Goal: Task Accomplishment & Management: Complete application form

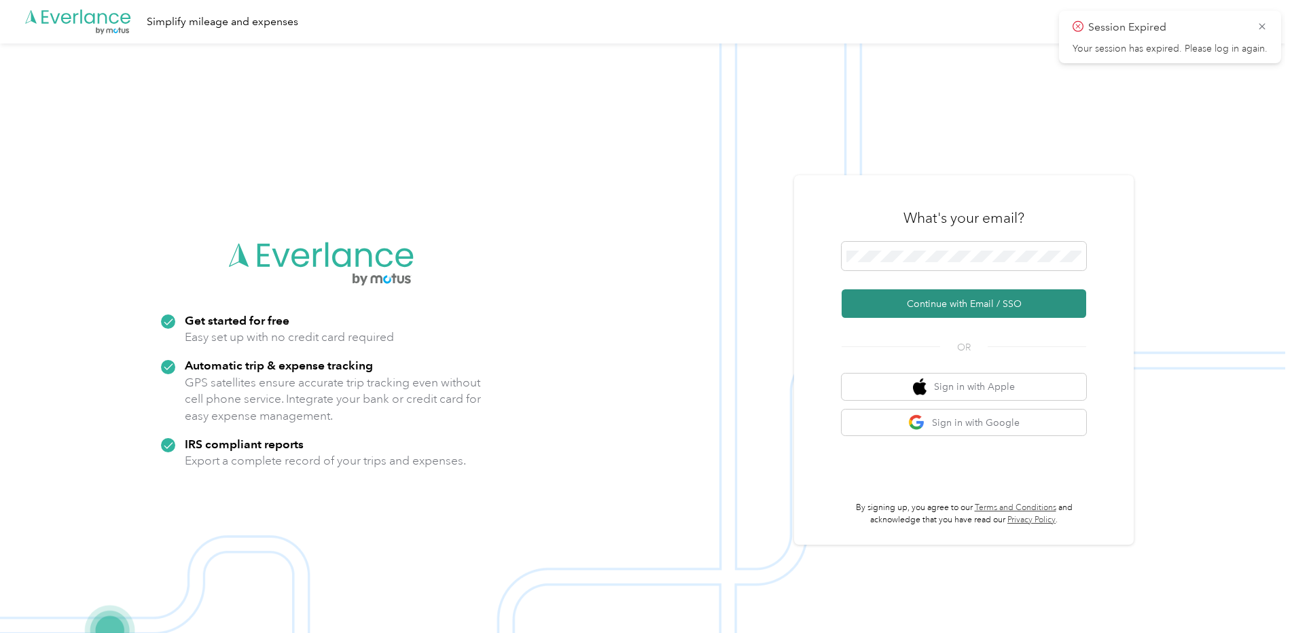
click at [935, 304] on button "Continue with Email / SSO" at bounding box center [964, 303] width 245 height 29
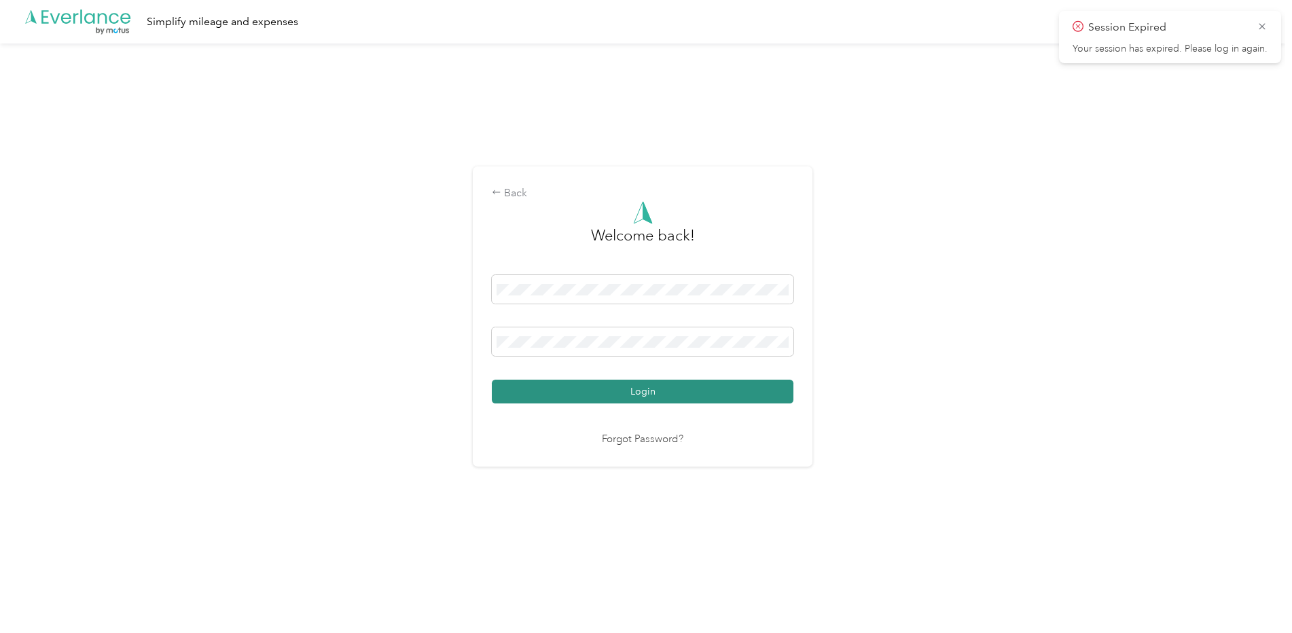
click at [682, 387] on button "Login" at bounding box center [643, 392] width 302 height 24
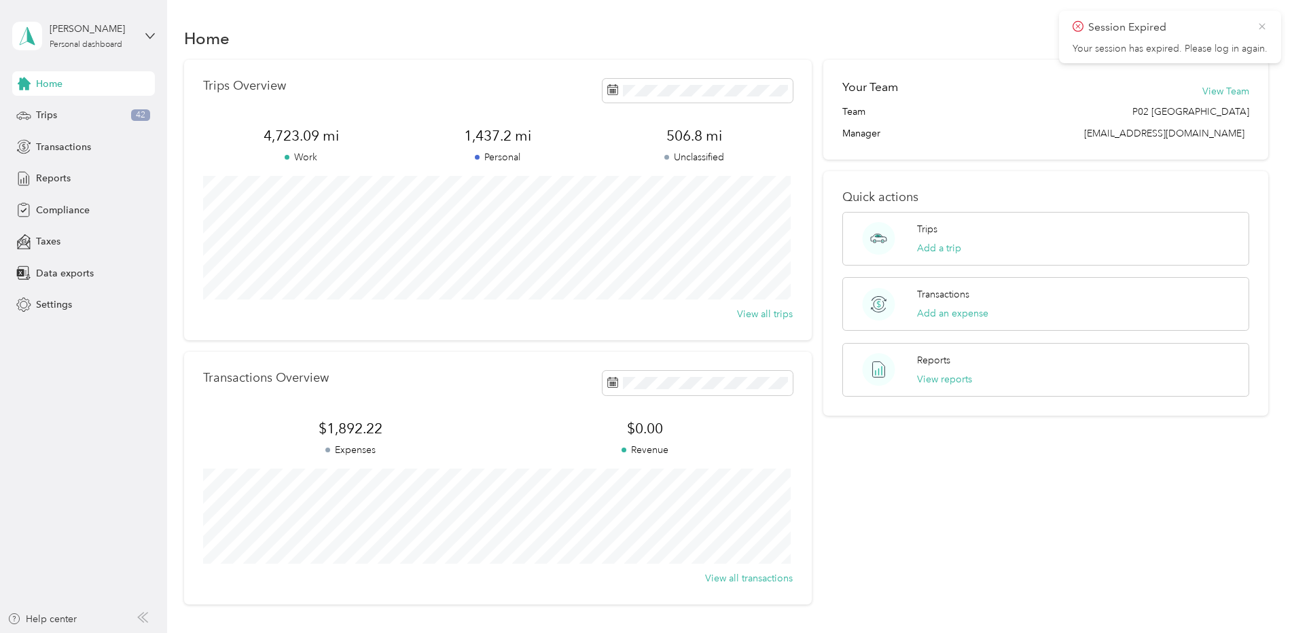
click at [1263, 22] on icon at bounding box center [1261, 26] width 11 height 12
click at [65, 214] on span "Compliance" at bounding box center [63, 210] width 54 height 14
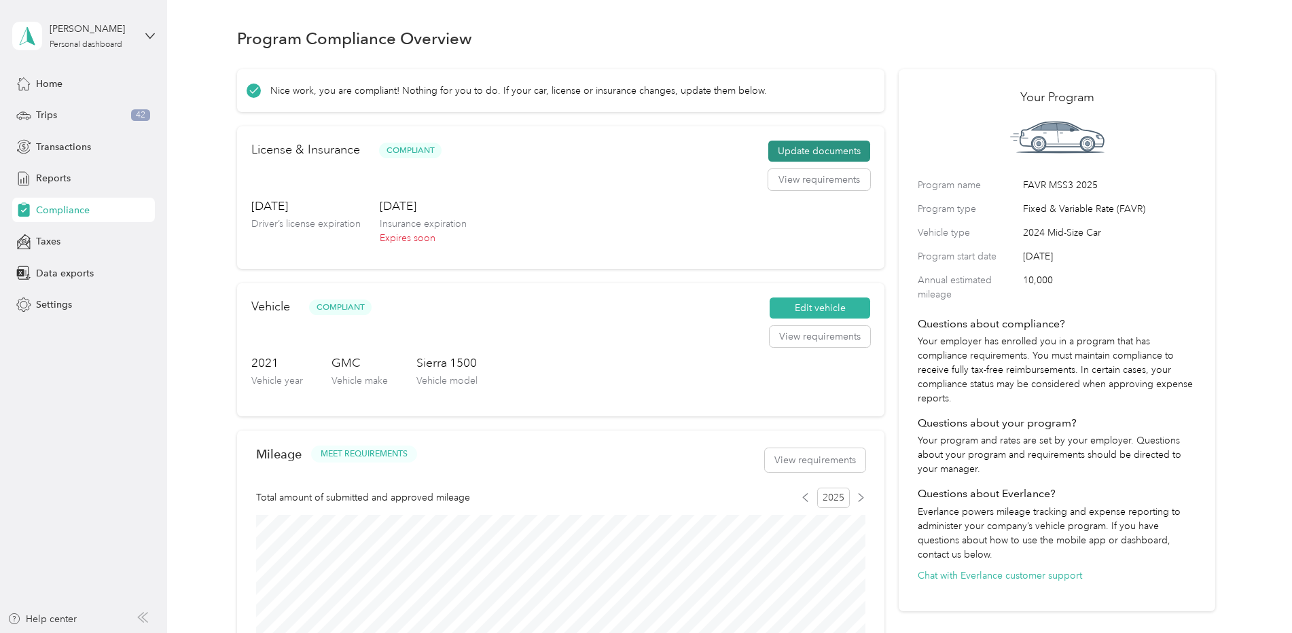
click at [813, 147] on button "Update documents" at bounding box center [819, 152] width 102 height 22
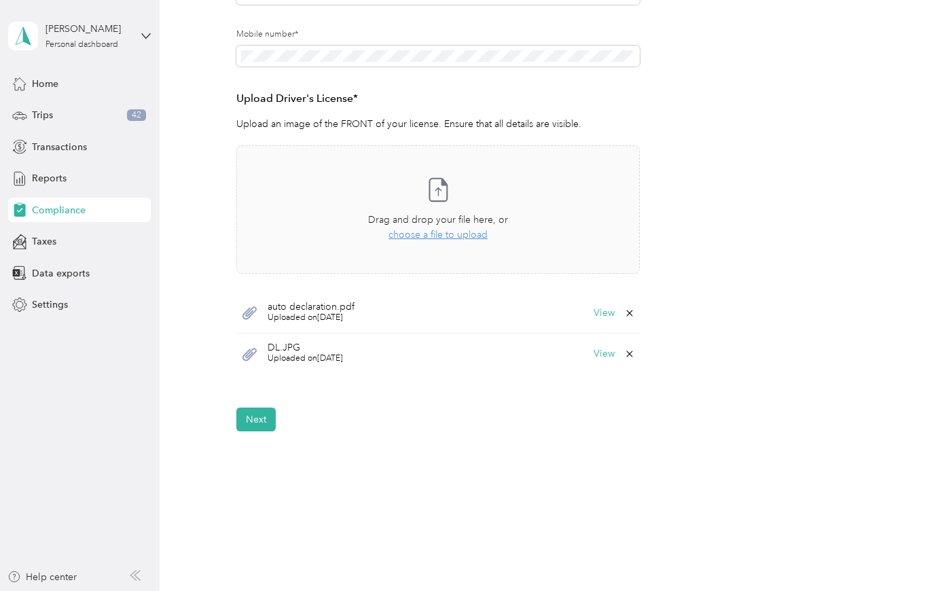
scroll to position [303, 0]
click at [602, 350] on button "View" at bounding box center [604, 353] width 21 height 10
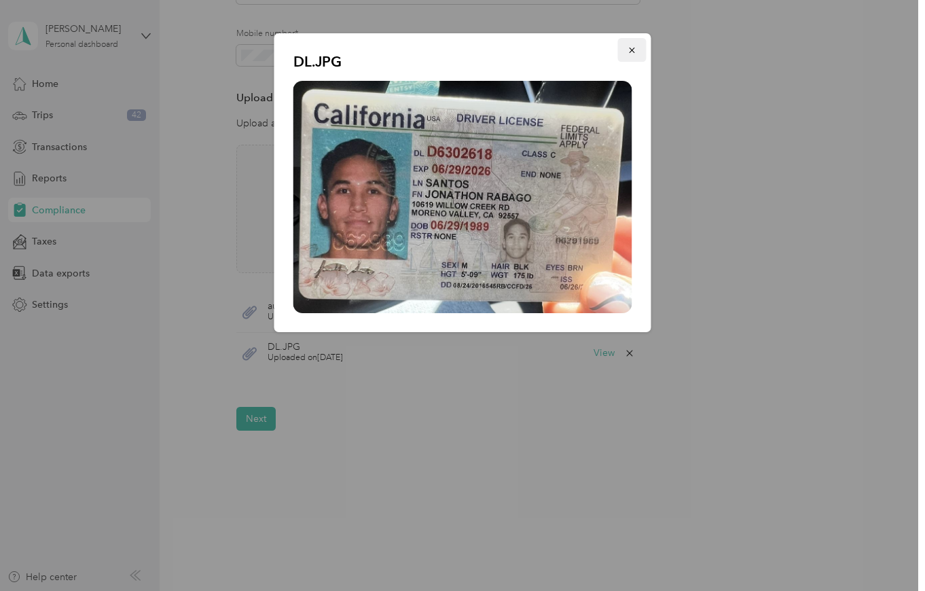
click at [636, 53] on icon "button" at bounding box center [633, 51] width 10 height 10
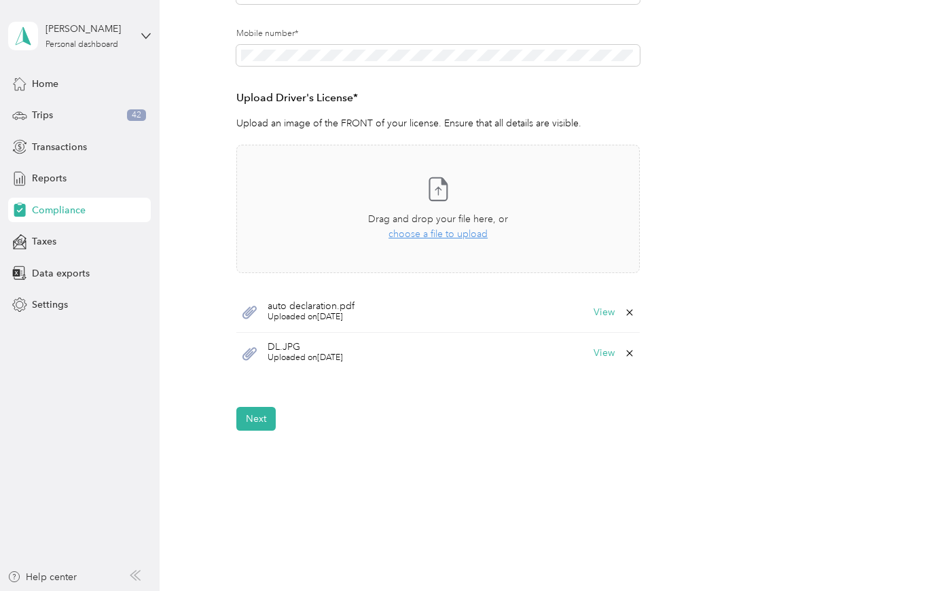
scroll to position [0, 0]
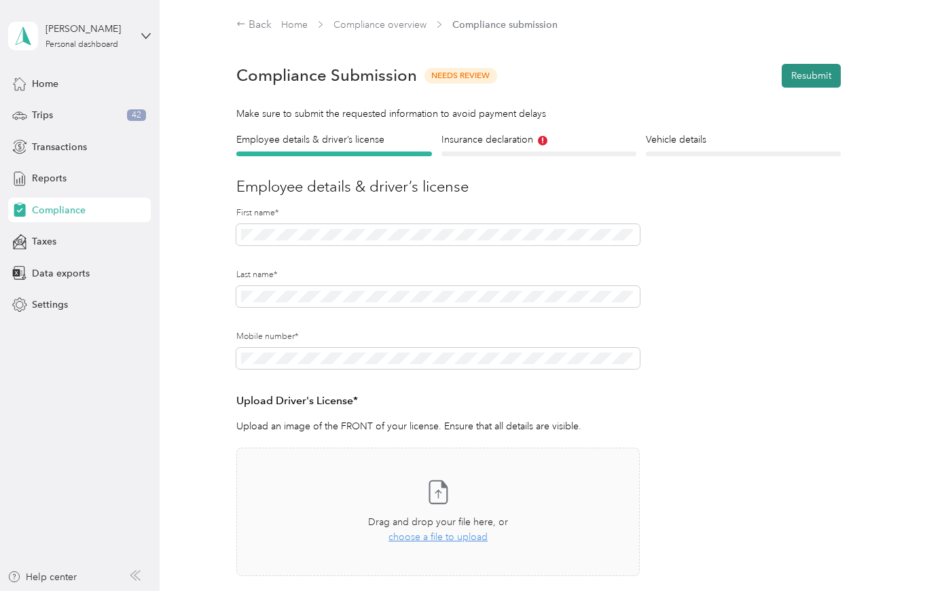
click at [811, 71] on button "Resubmit" at bounding box center [811, 76] width 59 height 24
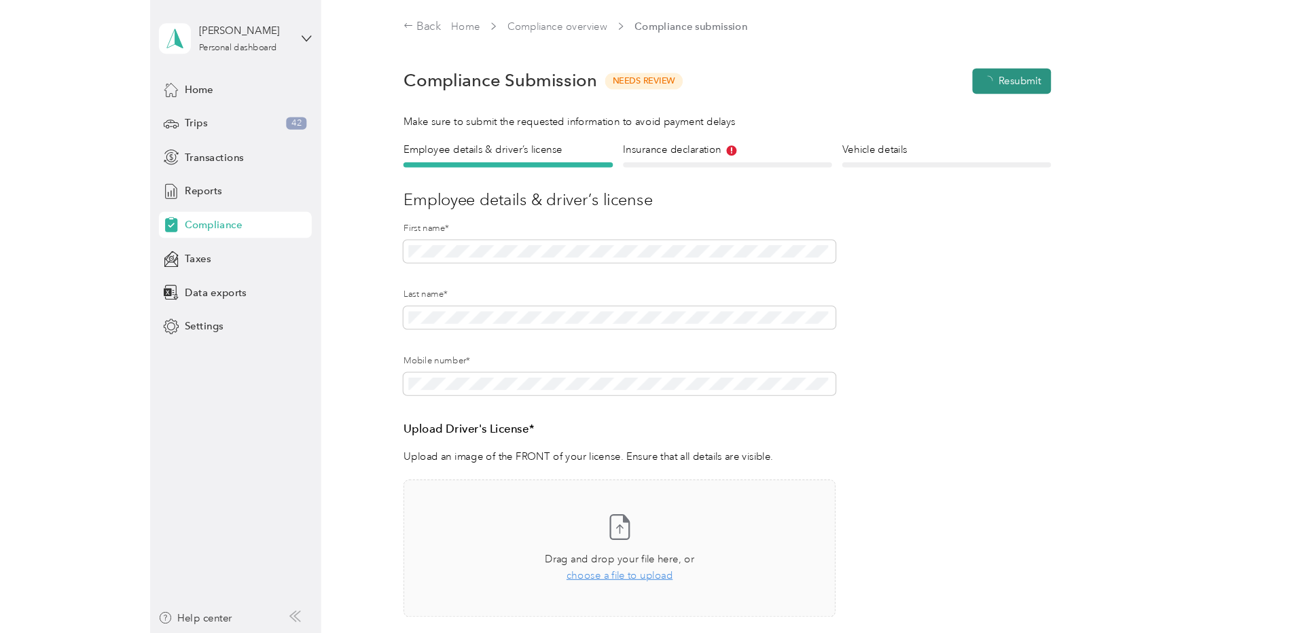
scroll to position [17, 0]
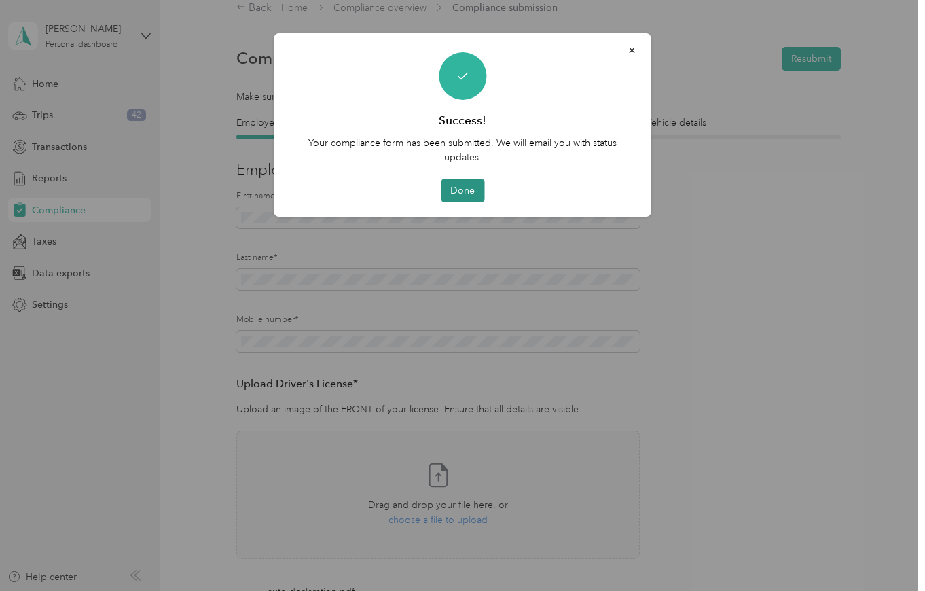
click at [465, 195] on button "Done" at bounding box center [462, 191] width 43 height 24
